Goal: Transaction & Acquisition: Subscribe to service/newsletter

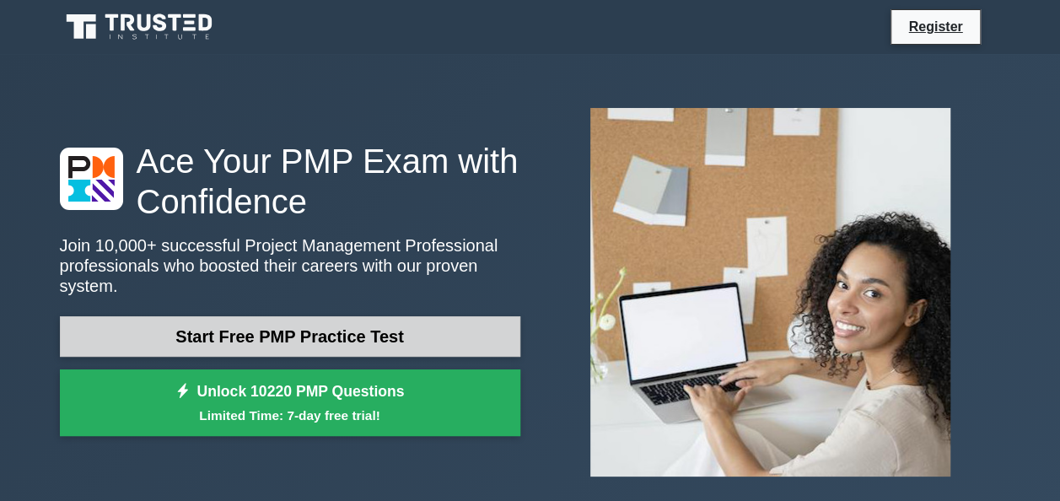
click at [477, 317] on link "Start Free PMP Practice Test" at bounding box center [290, 336] width 460 height 40
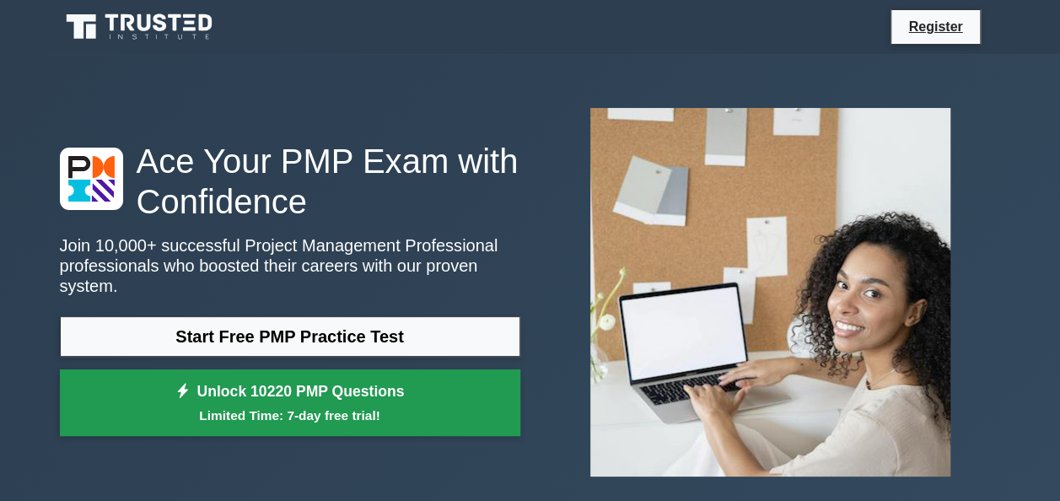
click at [401, 418] on link "Unlock 10220 PMP Questions Limited Time: 7-day free trial!" at bounding box center [290, 402] width 460 height 67
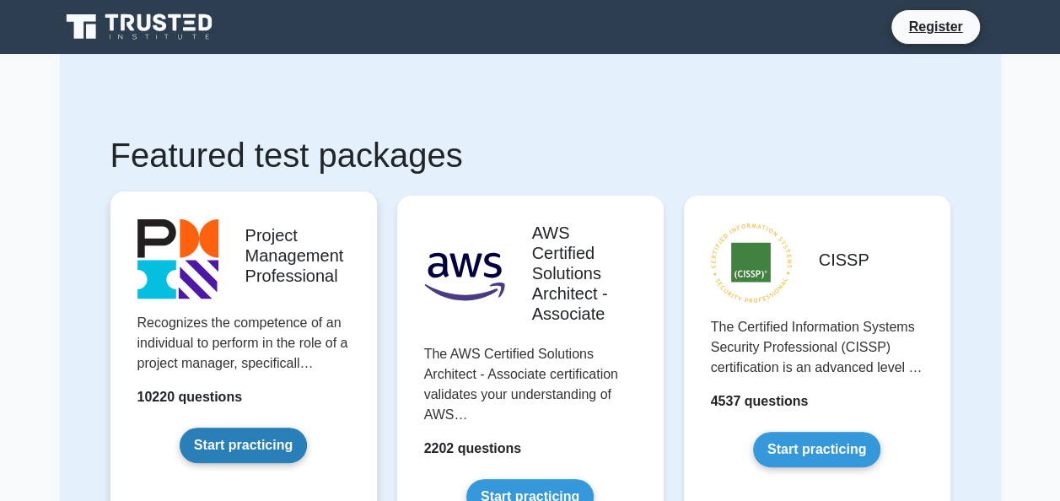
click at [292, 438] on link "Start practicing" at bounding box center [243, 444] width 127 height 35
